Goal: Information Seeking & Learning: Learn about a topic

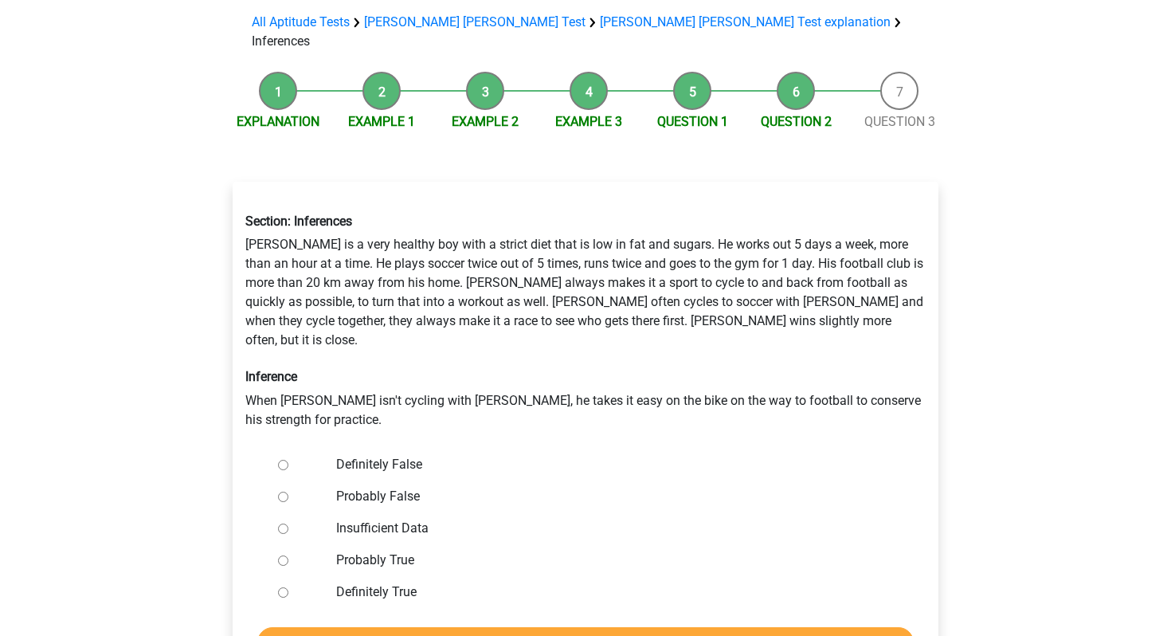
scroll to position [159, 0]
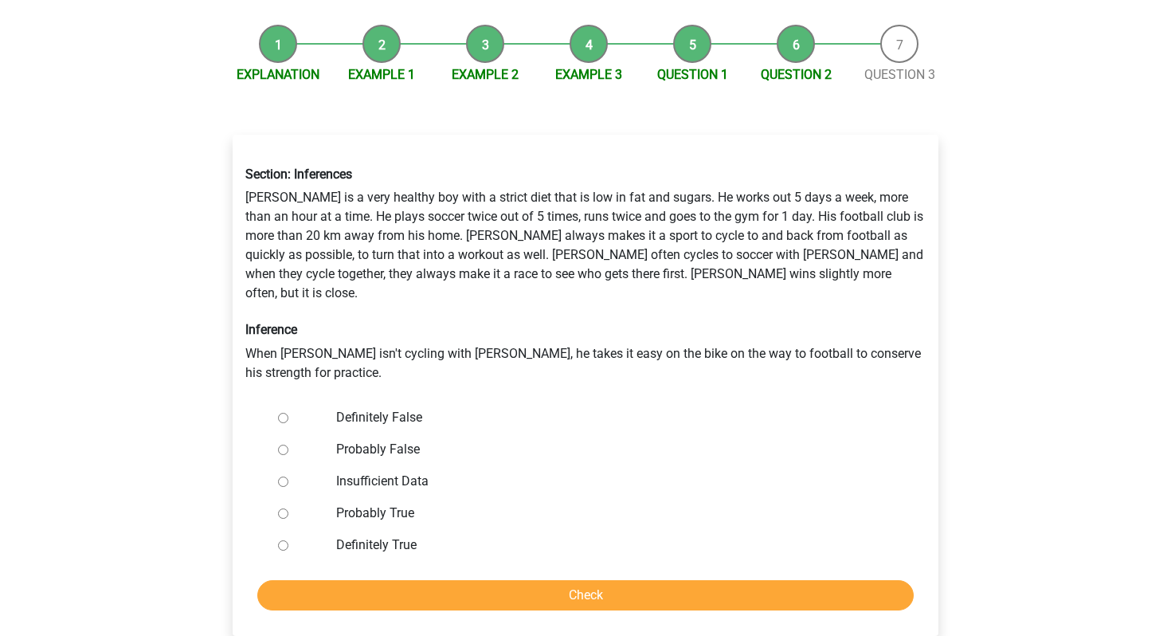
click at [284, 433] on div at bounding box center [298, 449] width 53 height 32
click at [284, 444] on input "Probably False" at bounding box center [283, 449] width 10 height 10
radio input "true"
click at [284, 413] on input "Definitely False" at bounding box center [283, 418] width 10 height 10
radio input "true"
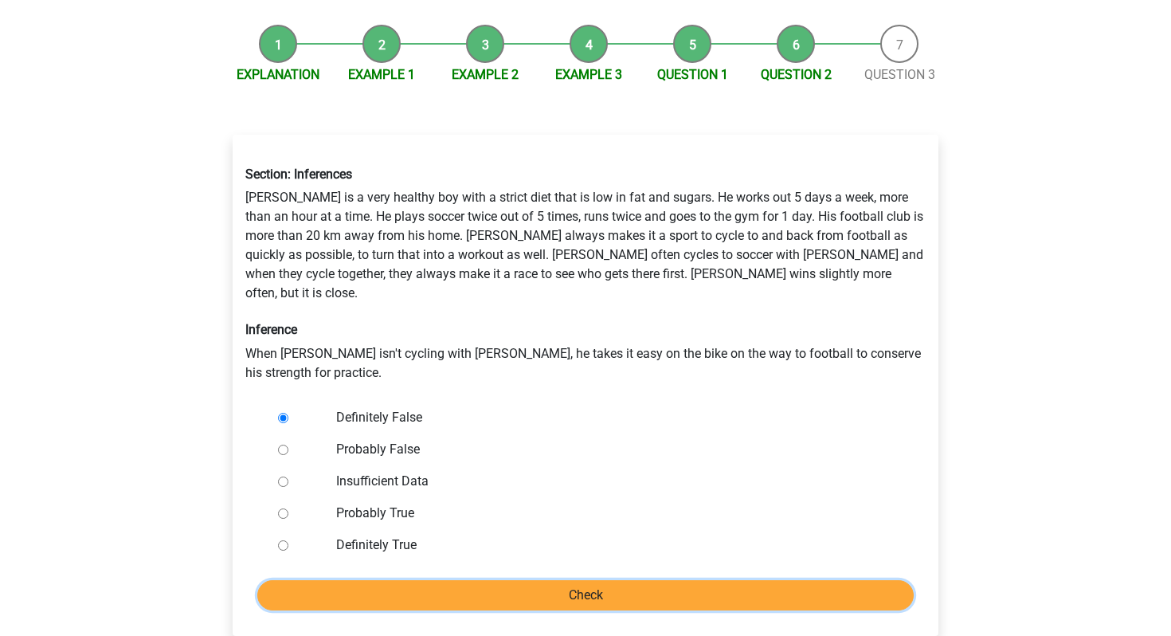
click at [452, 580] on input "Check" at bounding box center [585, 595] width 656 height 30
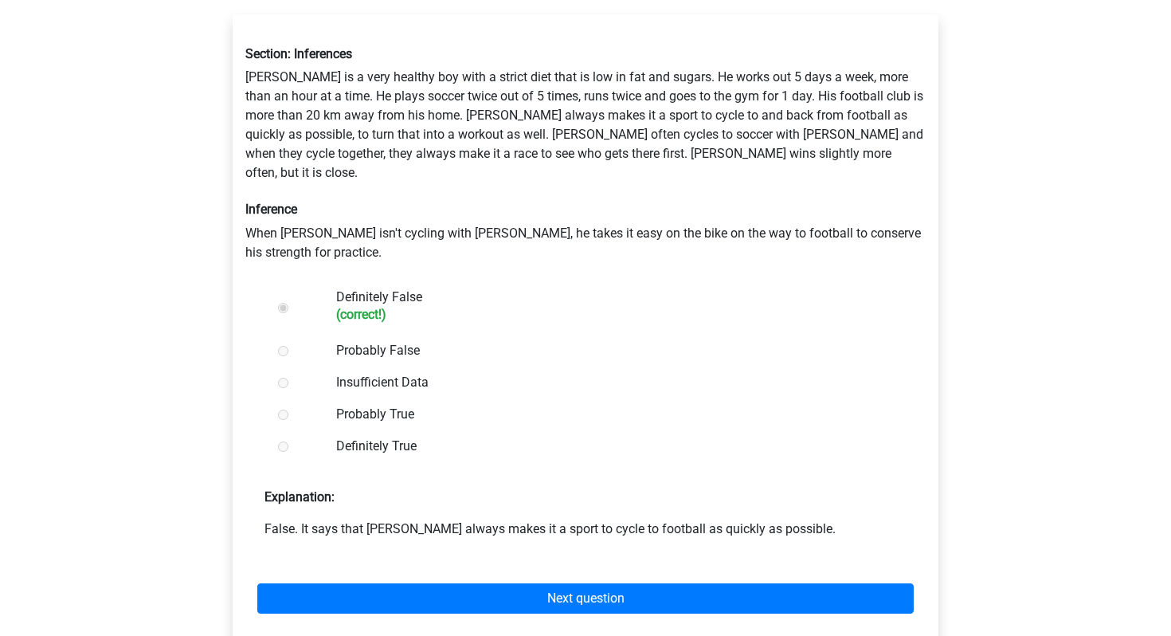
scroll to position [280, 0]
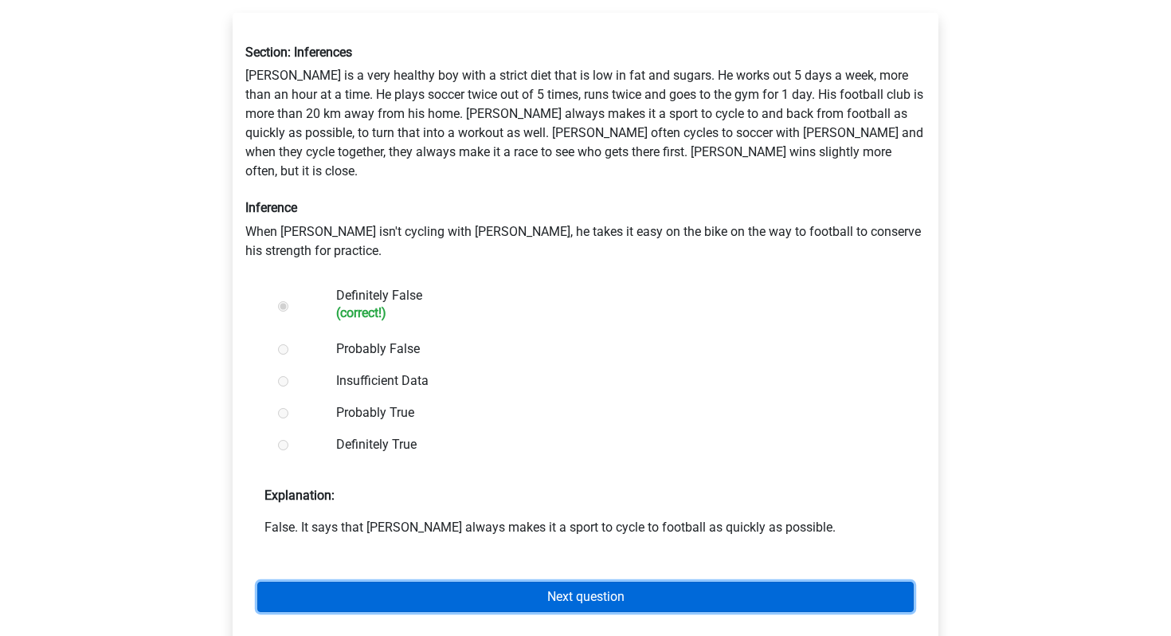
click at [470, 581] on link "Next question" at bounding box center [585, 596] width 656 height 30
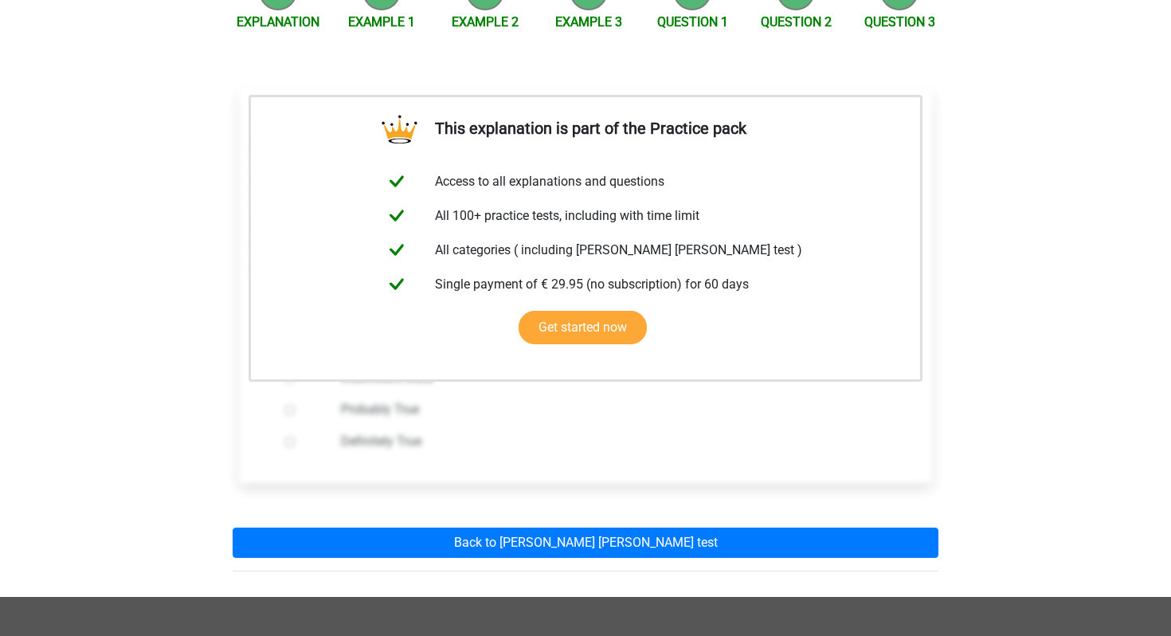
scroll to position [220, 0]
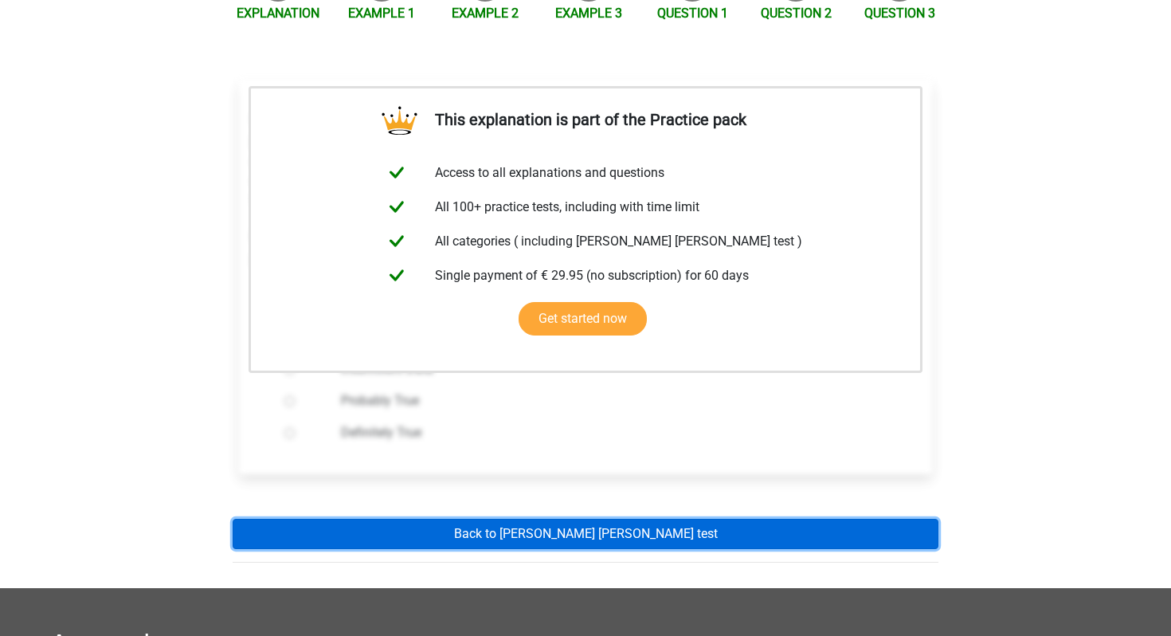
click at [485, 523] on link "Back to watson glaser test" at bounding box center [586, 534] width 706 height 30
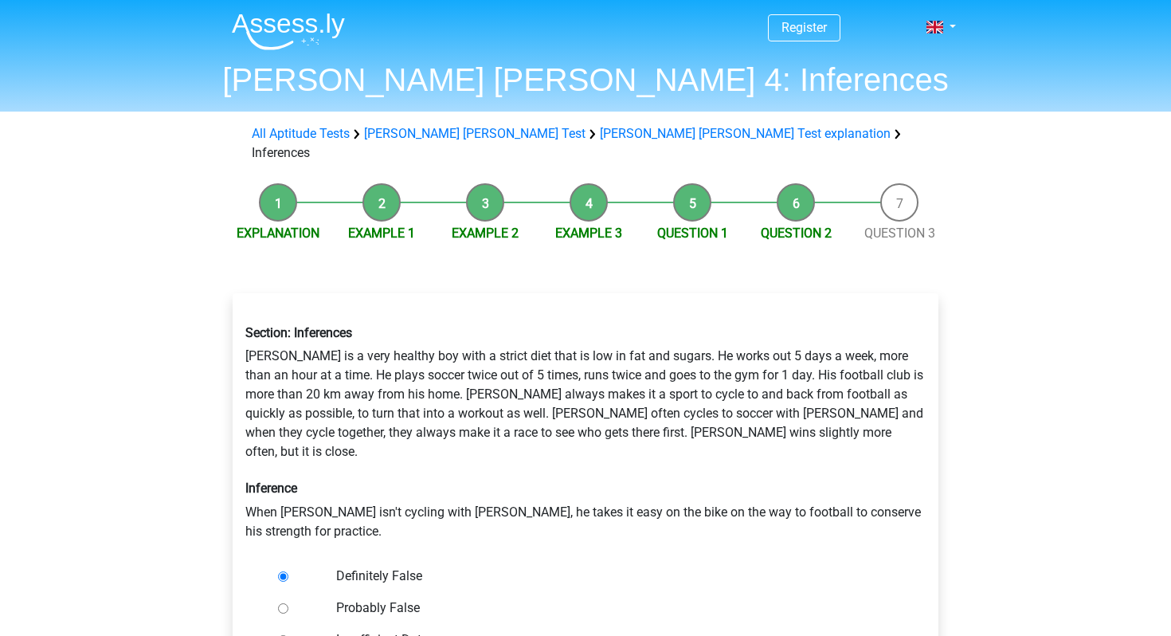
scroll to position [159, 0]
